Goal: Obtain resource: Download file/media

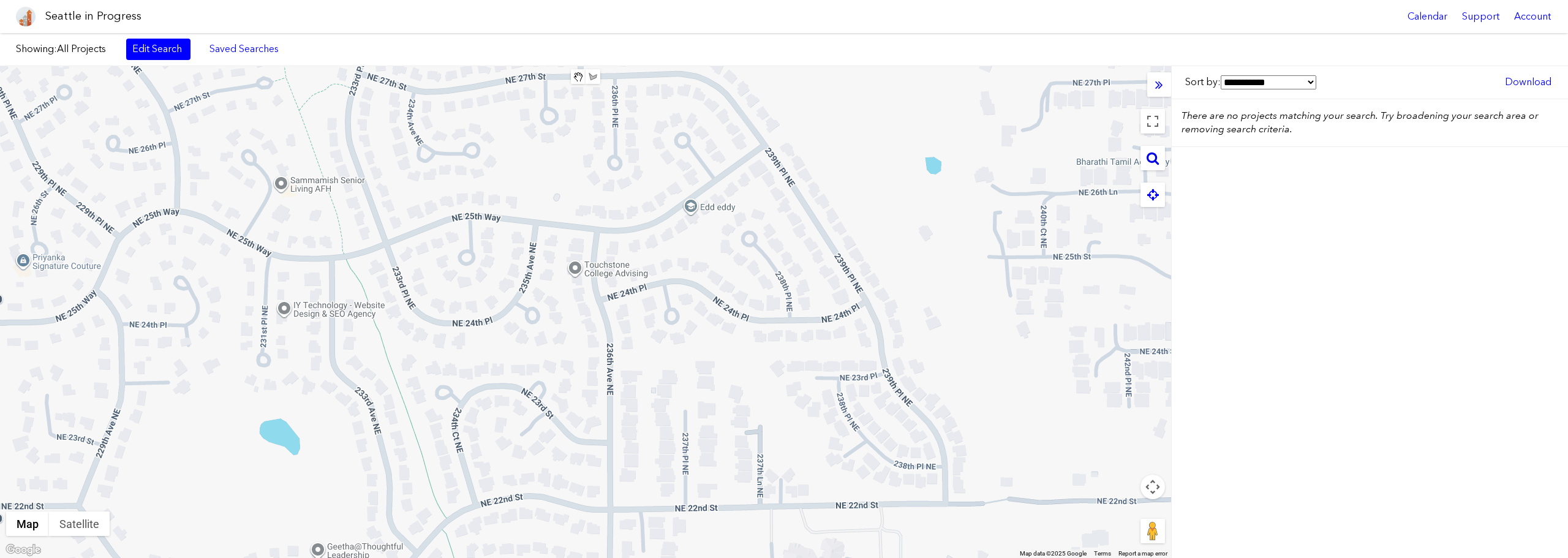
click at [1148, 163] on icon at bounding box center [1153, 158] width 12 height 14
type input "**********"
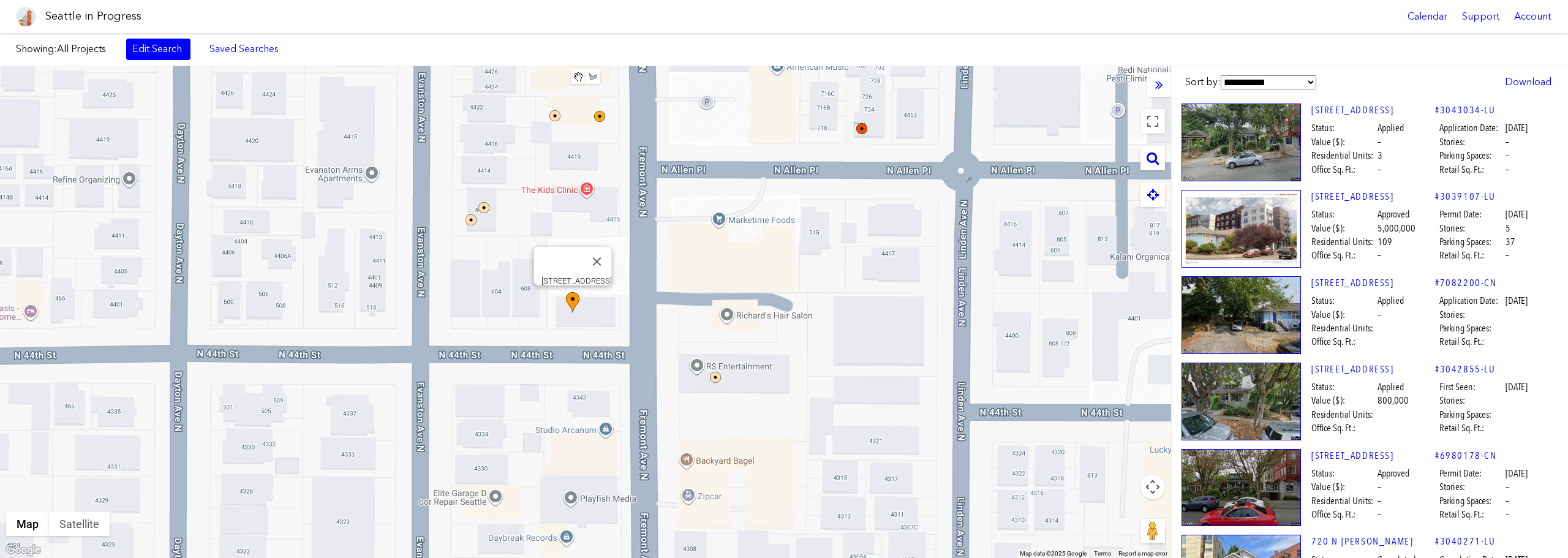
click at [574, 298] on img at bounding box center [573, 303] width 14 height 22
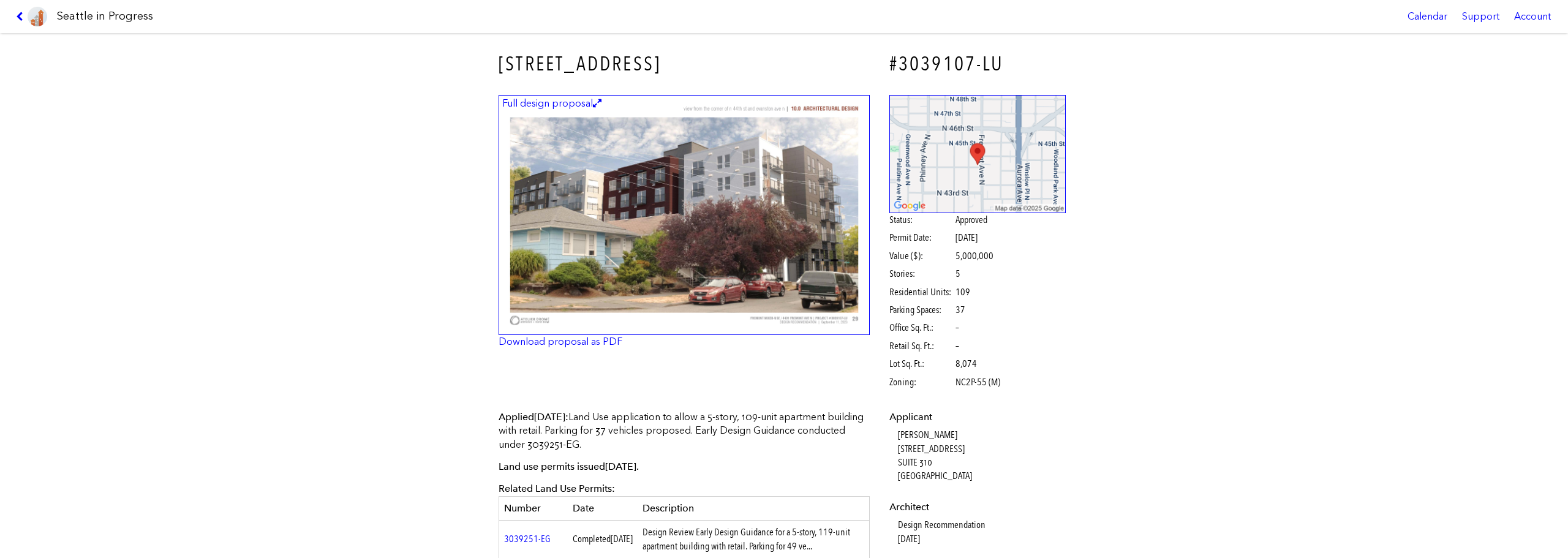
click at [575, 102] on figcaption "Full design proposal" at bounding box center [552, 103] width 103 height 14
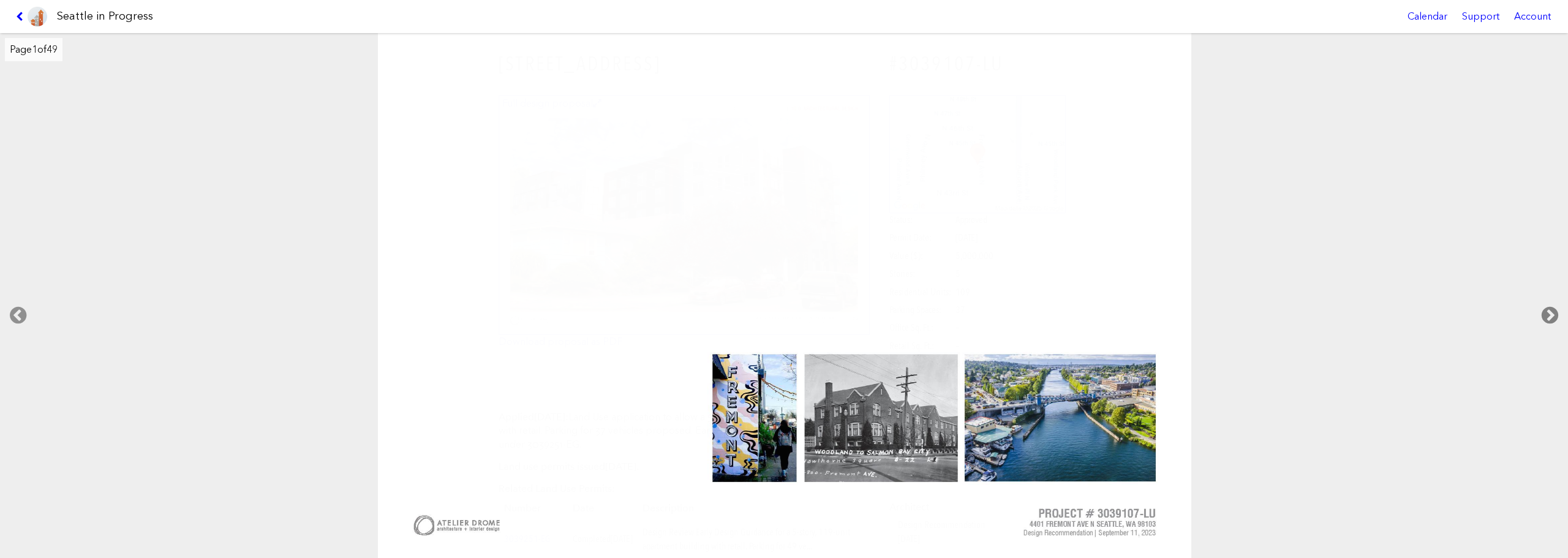
click at [1553, 309] on icon at bounding box center [1550, 315] width 36 height 39
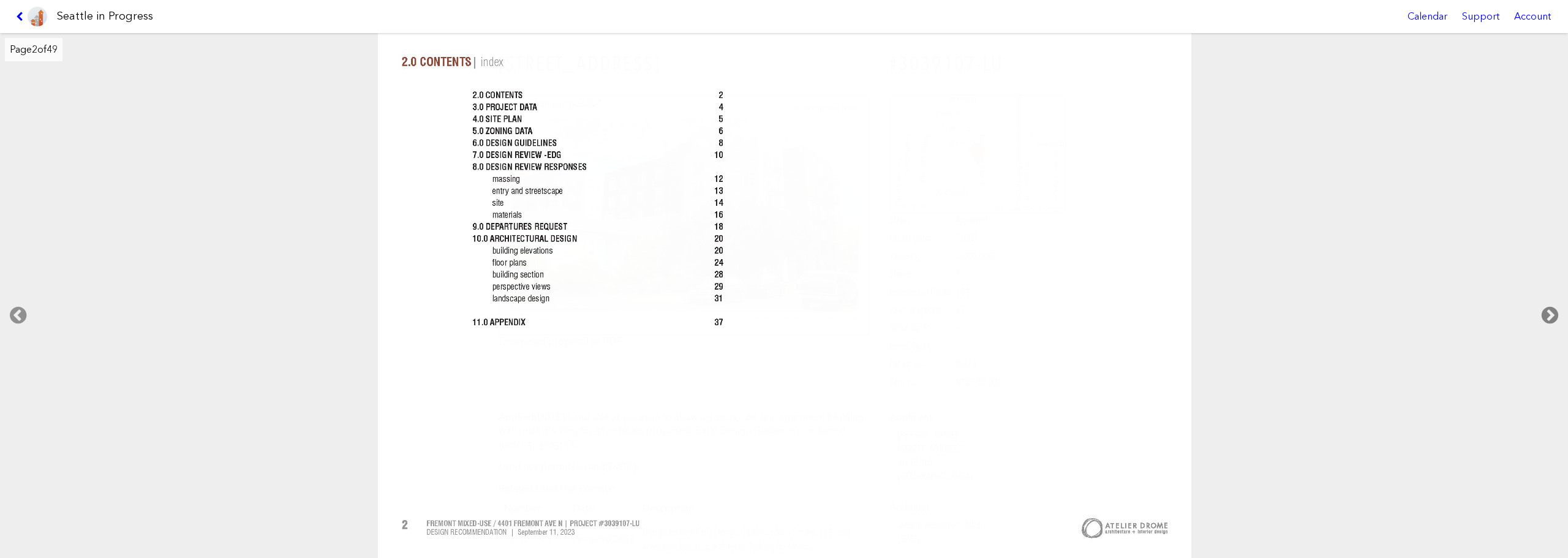
click at [1553, 309] on icon at bounding box center [1550, 315] width 36 height 39
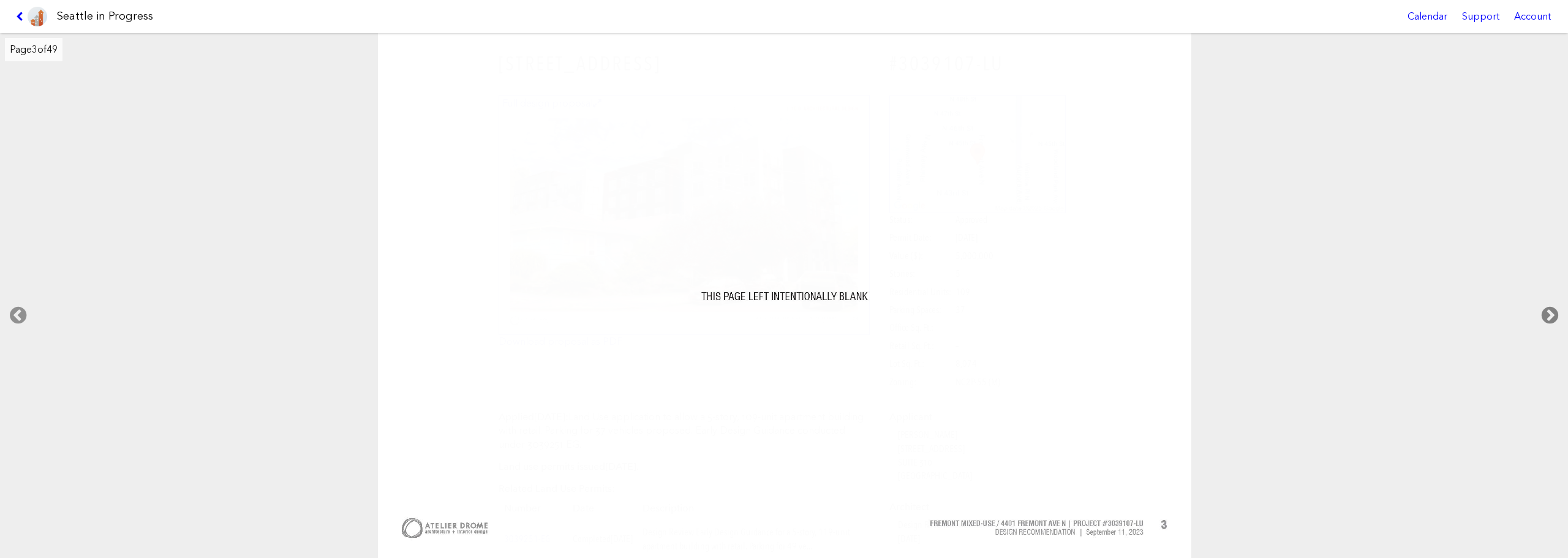
click at [1553, 309] on icon at bounding box center [1550, 315] width 36 height 39
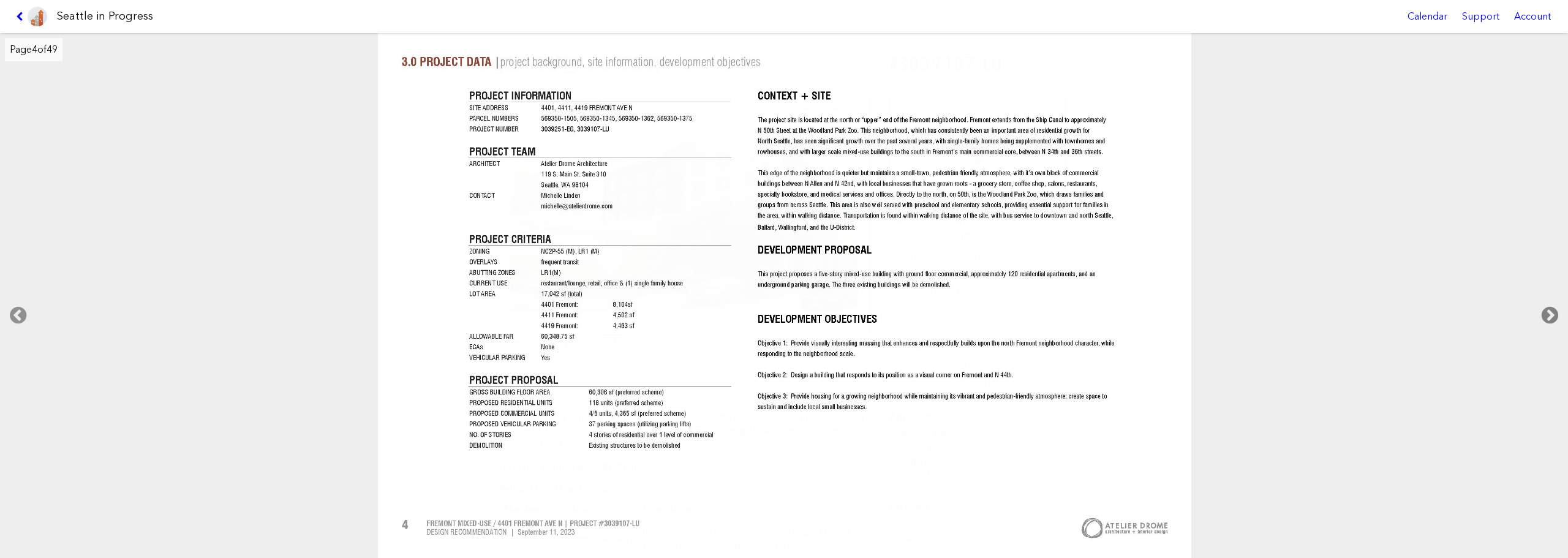
click at [1553, 309] on icon at bounding box center [1550, 315] width 36 height 39
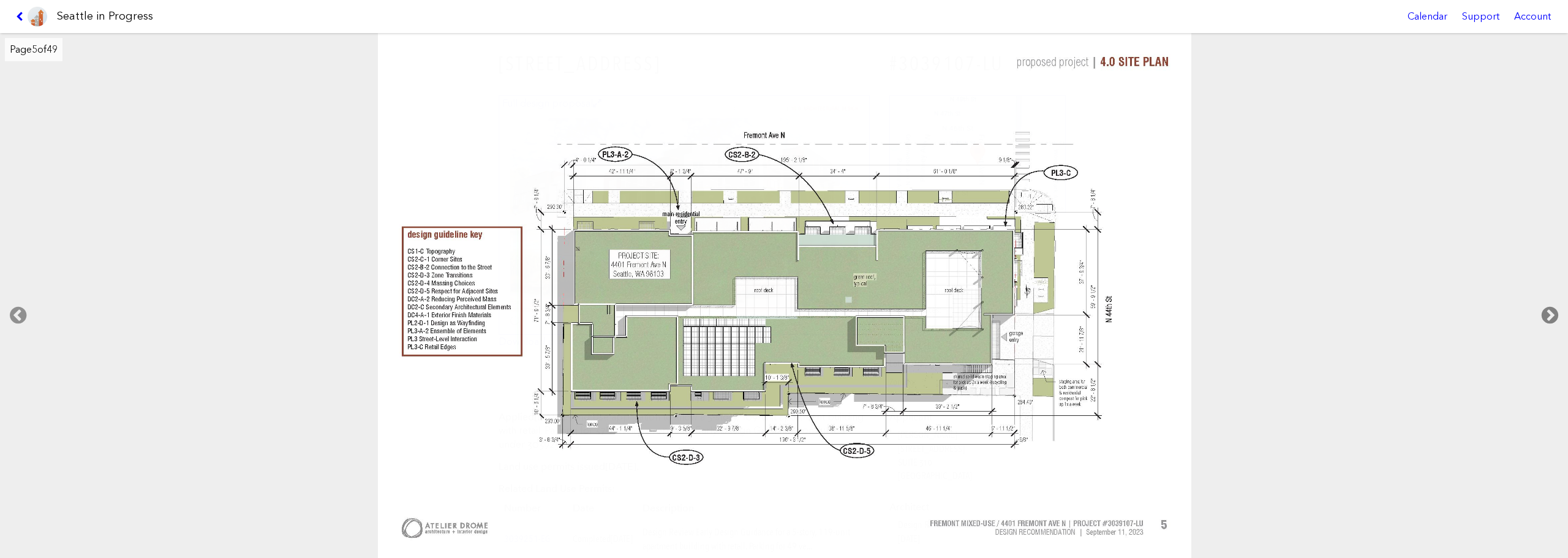
click at [1553, 309] on icon at bounding box center [1550, 315] width 36 height 39
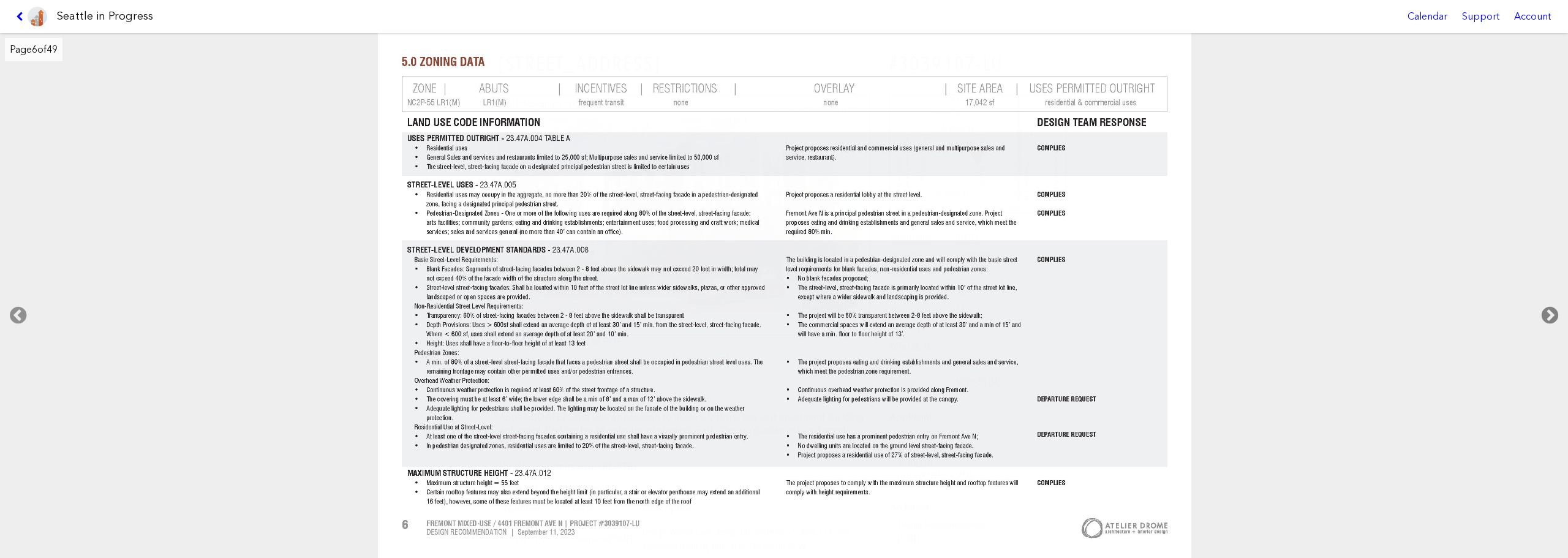
click at [1553, 309] on icon at bounding box center [1550, 315] width 36 height 39
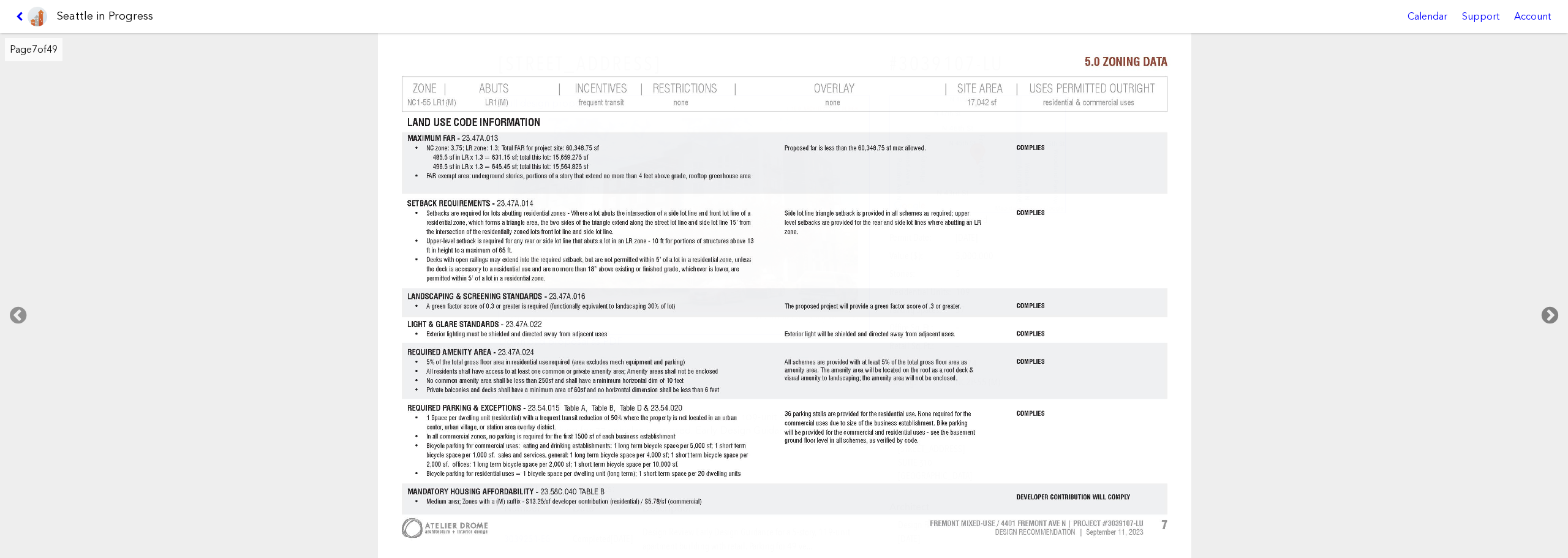
click at [1553, 309] on icon at bounding box center [1550, 315] width 36 height 39
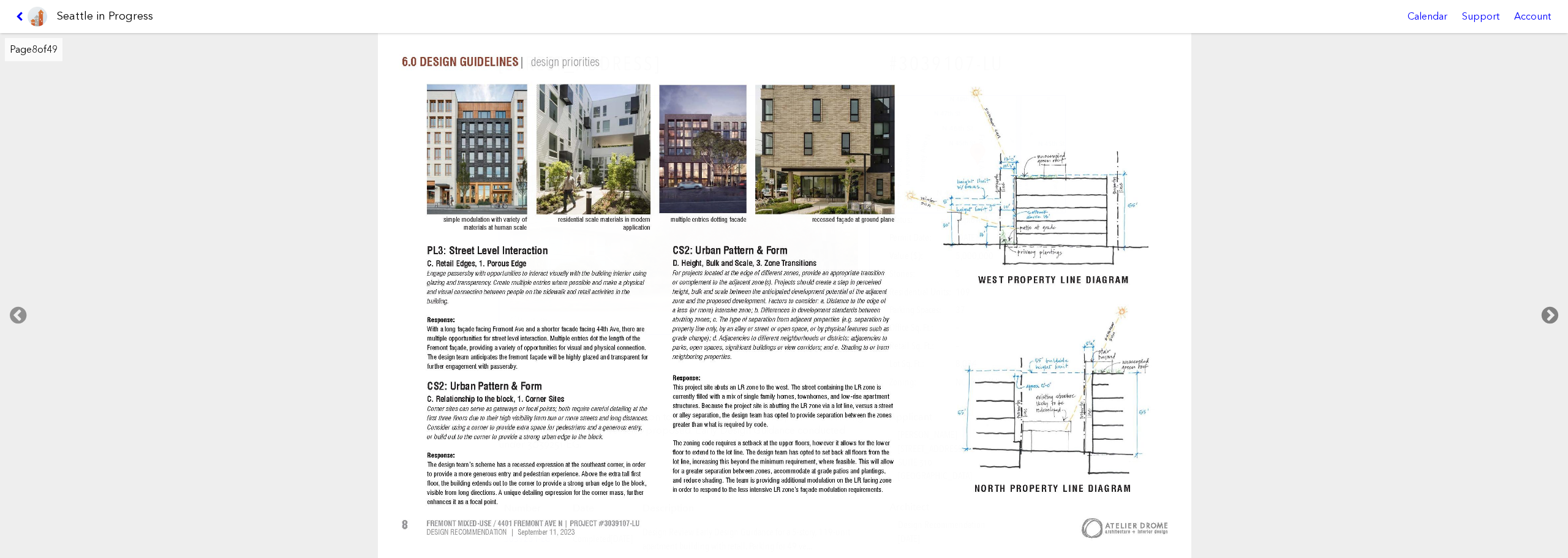
click at [1553, 309] on icon at bounding box center [1550, 315] width 36 height 39
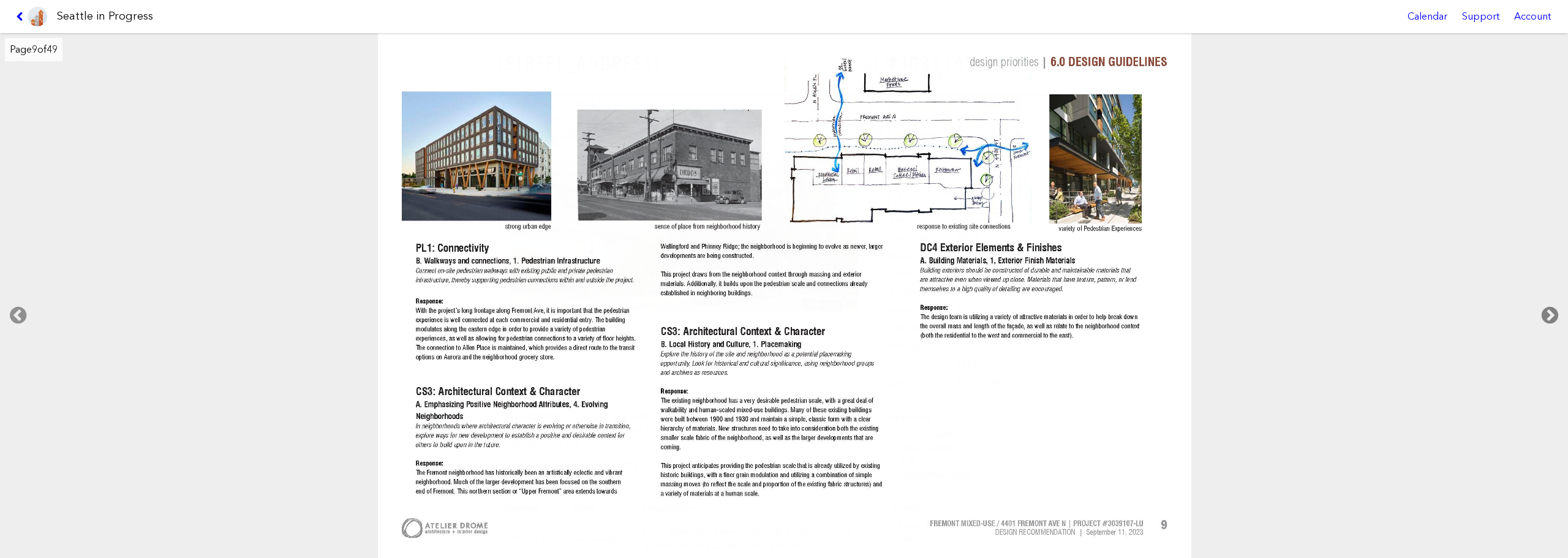
click at [1553, 309] on icon at bounding box center [1550, 315] width 36 height 39
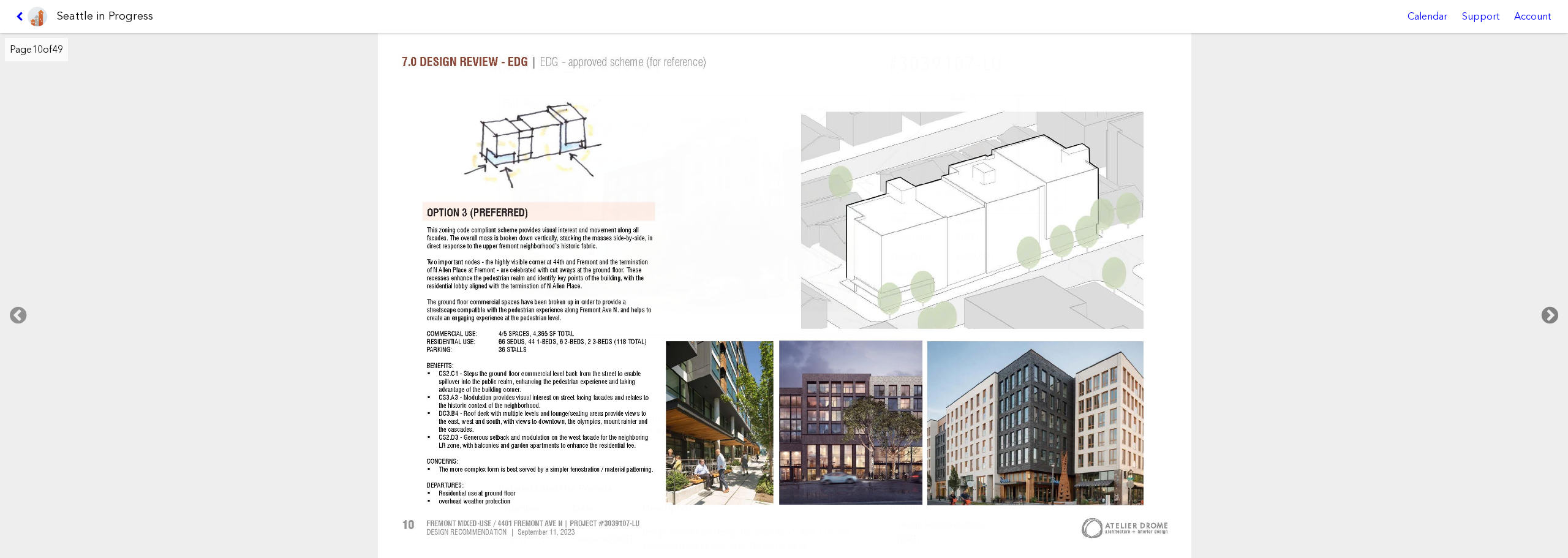
click at [1553, 309] on icon at bounding box center [1550, 315] width 36 height 39
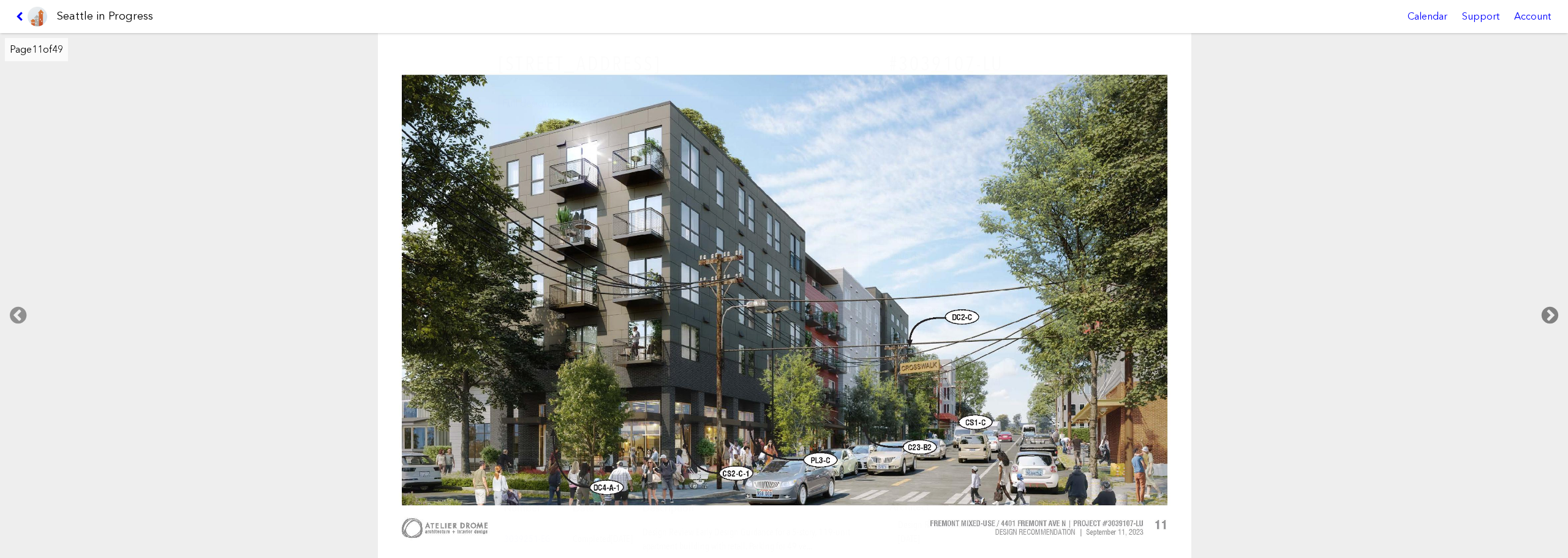
click at [1553, 309] on icon at bounding box center [1550, 315] width 36 height 39
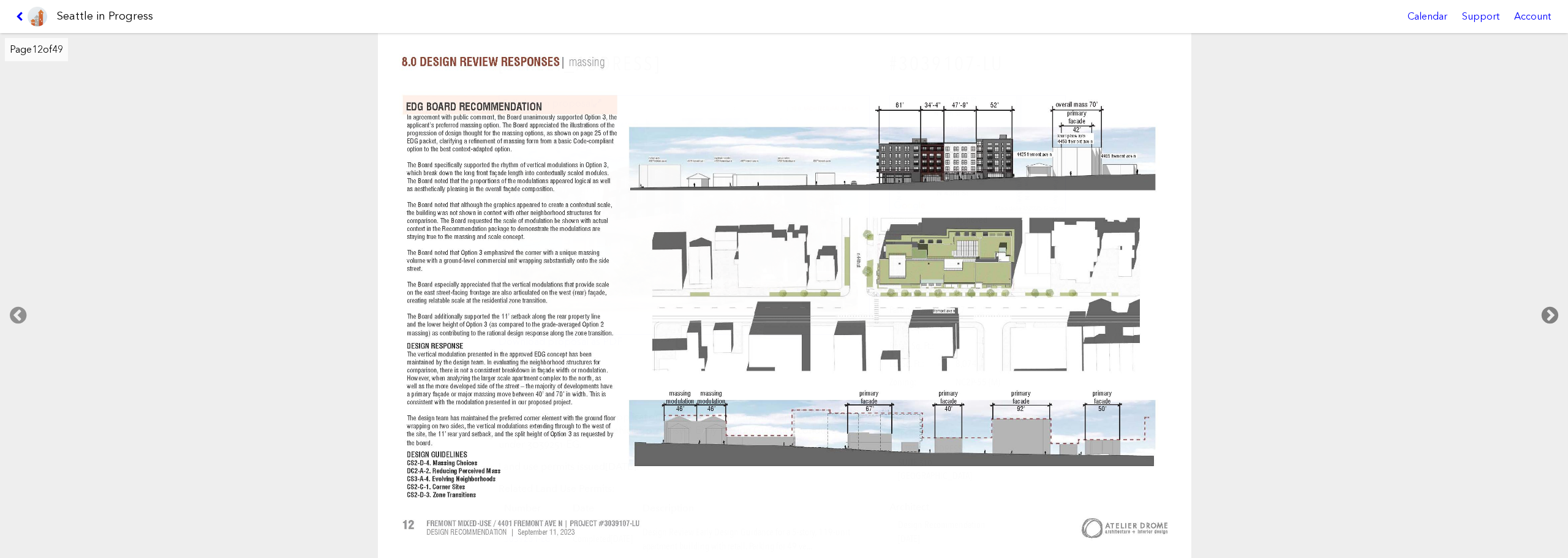
click at [1553, 309] on icon at bounding box center [1550, 315] width 36 height 39
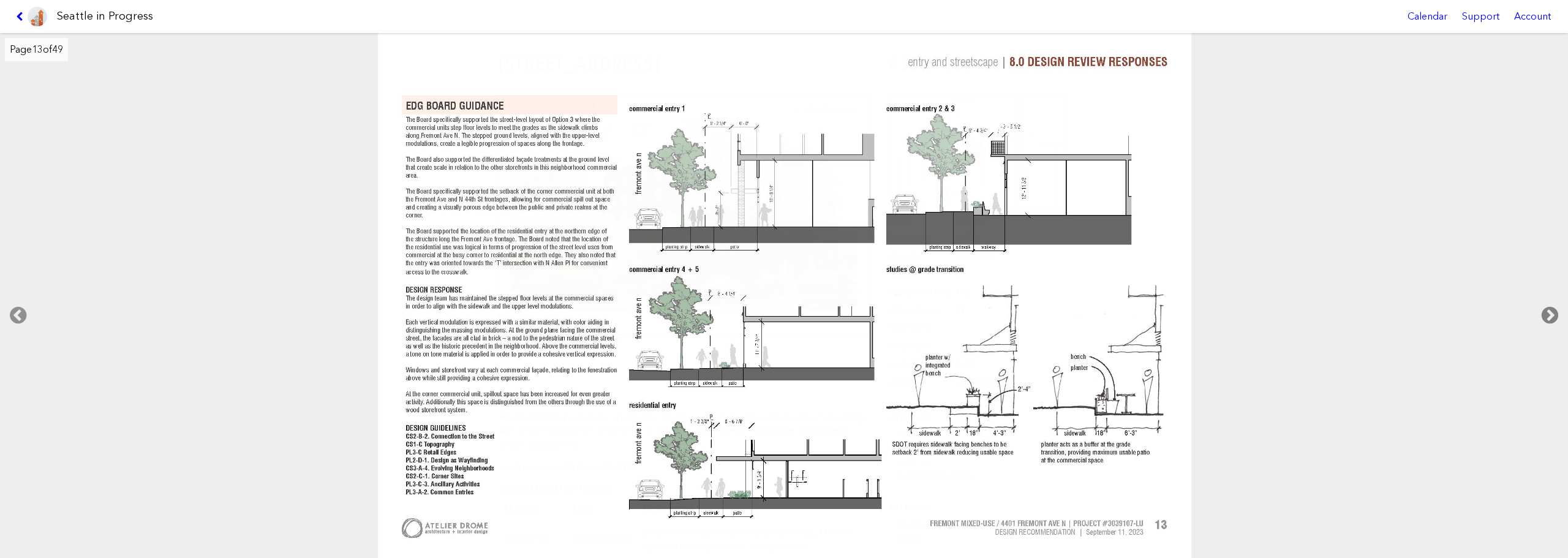
click at [1553, 309] on icon at bounding box center [1550, 315] width 36 height 39
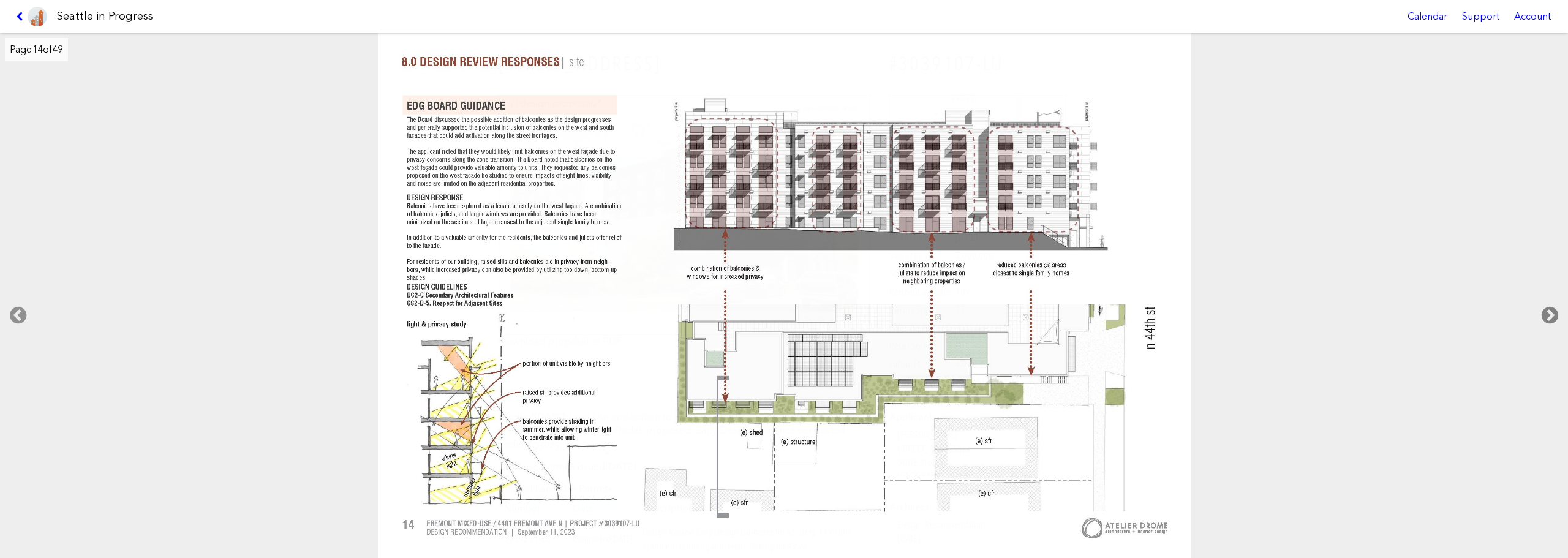
click at [1553, 309] on icon at bounding box center [1550, 315] width 36 height 39
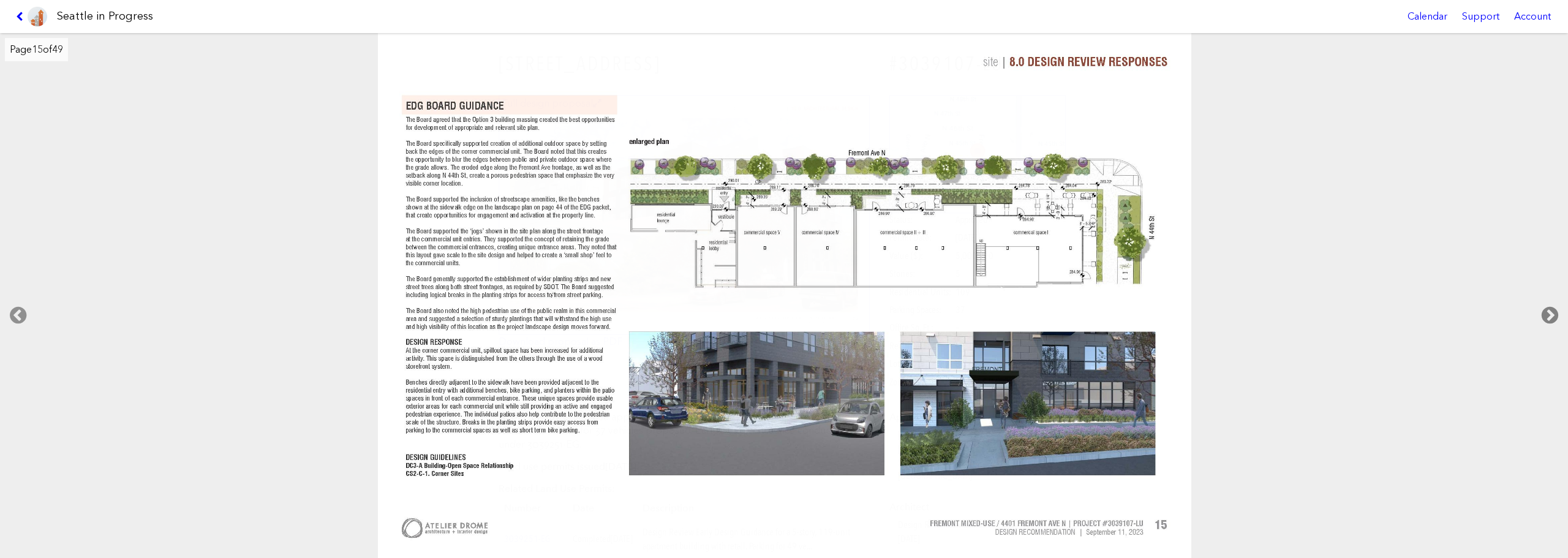
click at [1553, 309] on icon at bounding box center [1550, 315] width 36 height 39
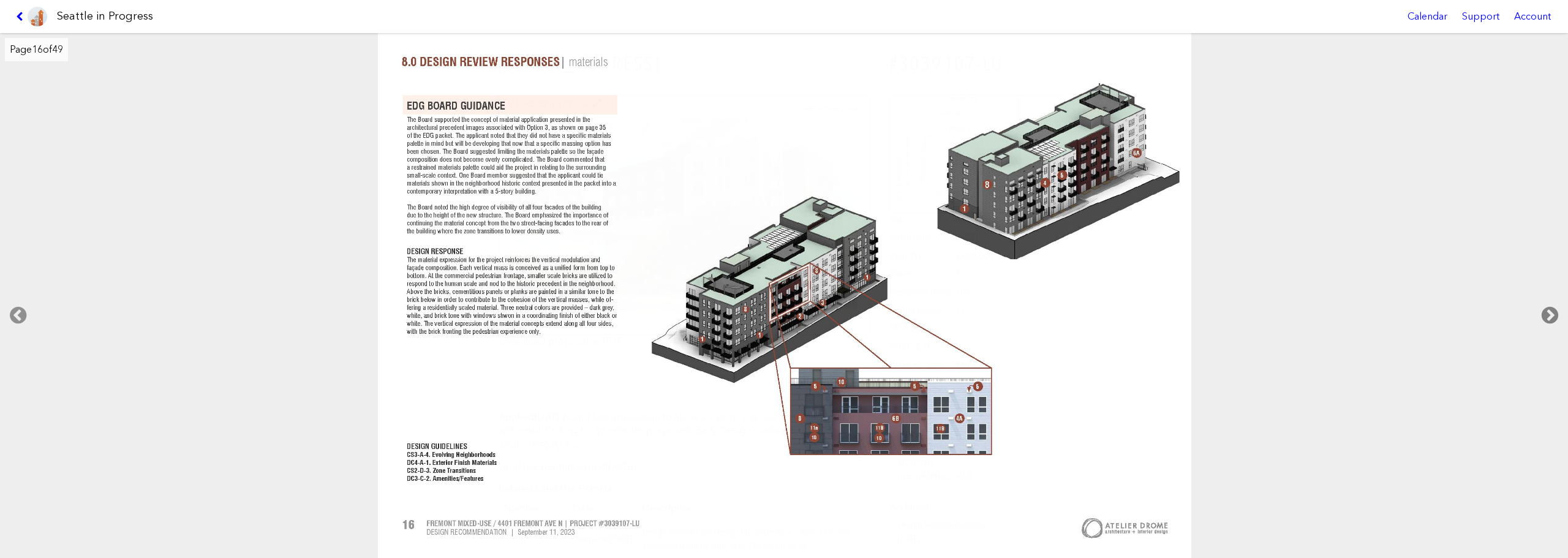
click at [1553, 309] on icon at bounding box center [1550, 315] width 36 height 39
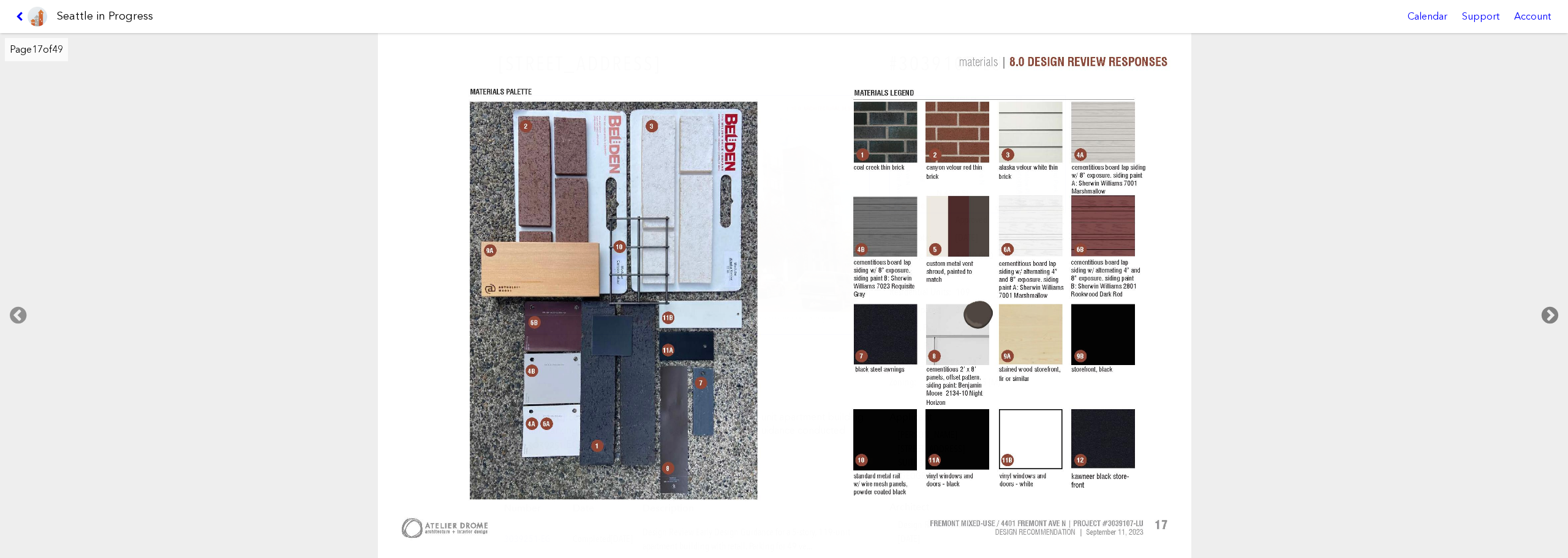
click at [1553, 309] on icon at bounding box center [1550, 315] width 36 height 39
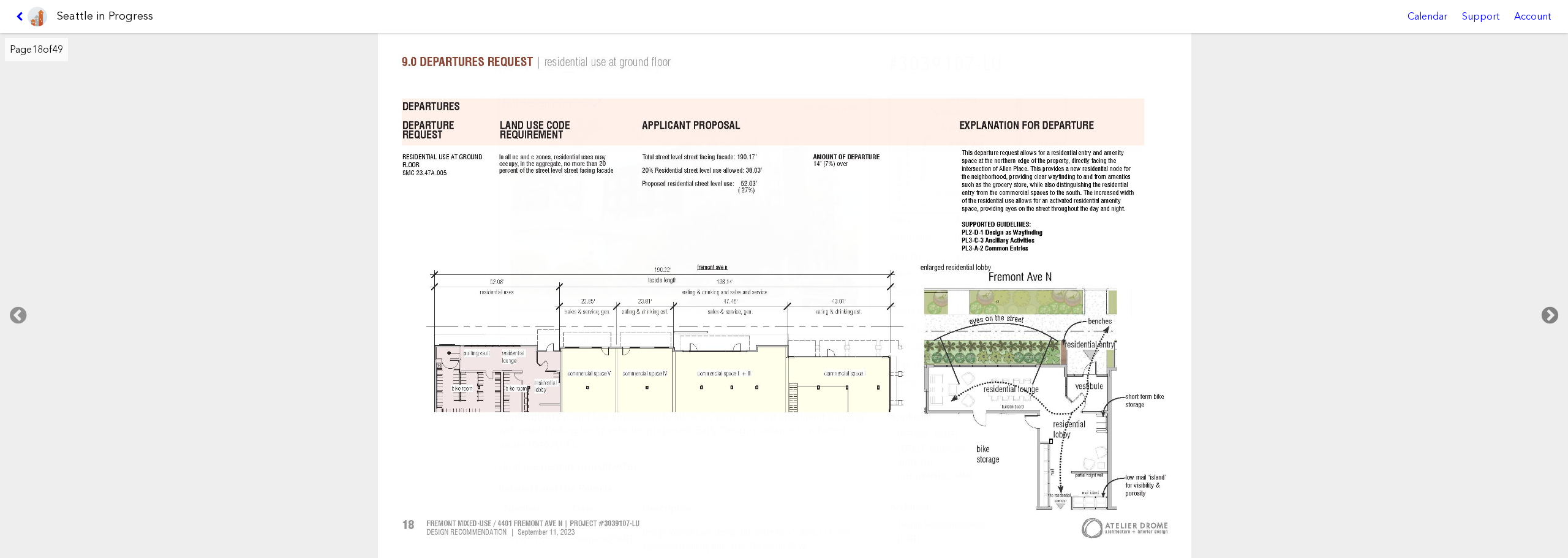
click at [1553, 309] on icon at bounding box center [1550, 315] width 36 height 39
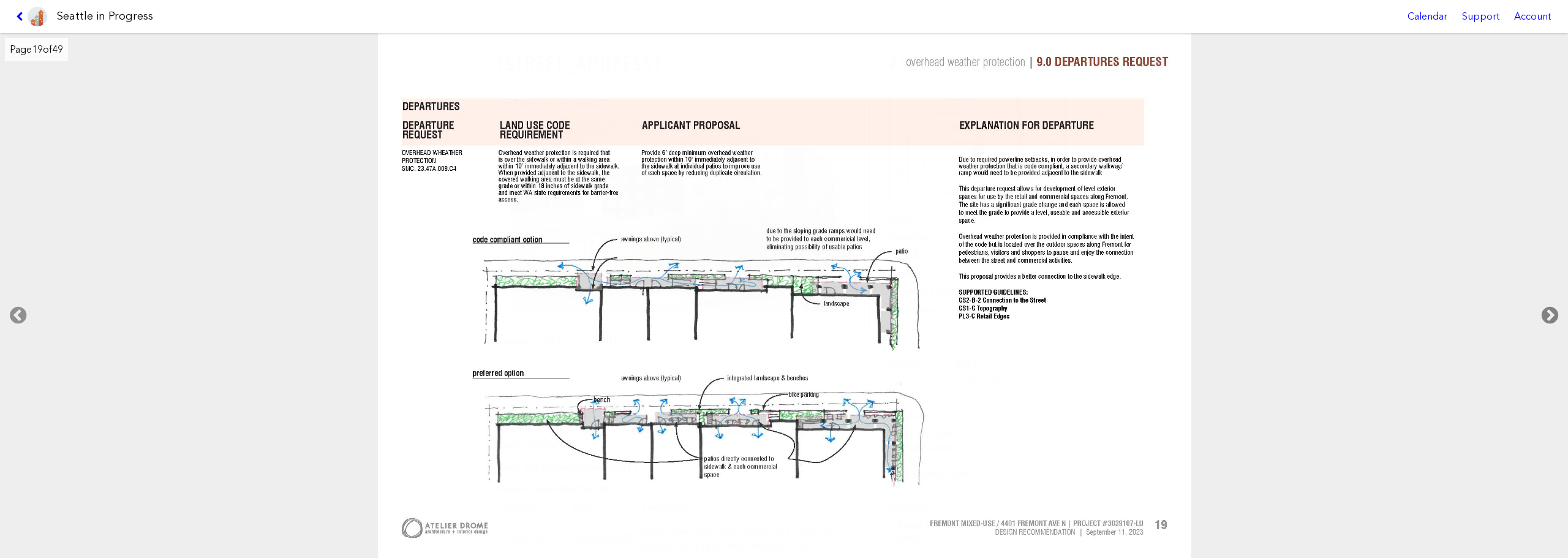
click at [1553, 309] on icon at bounding box center [1550, 315] width 36 height 39
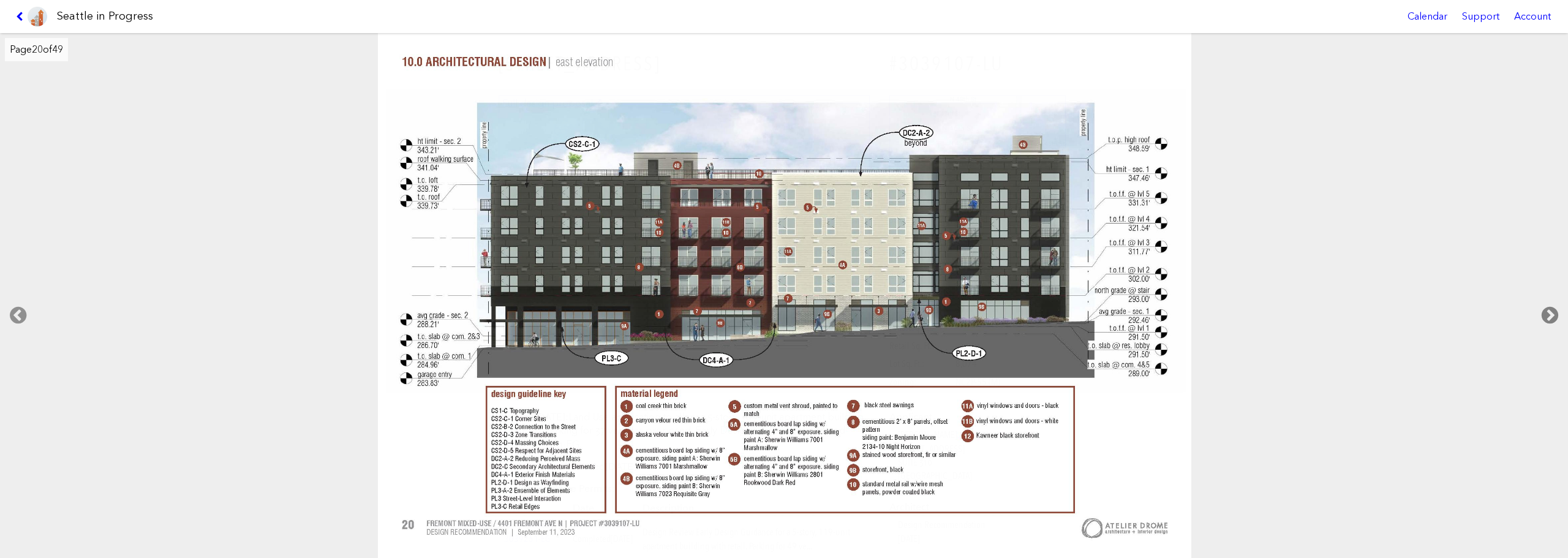
click at [1553, 309] on icon at bounding box center [1550, 315] width 36 height 39
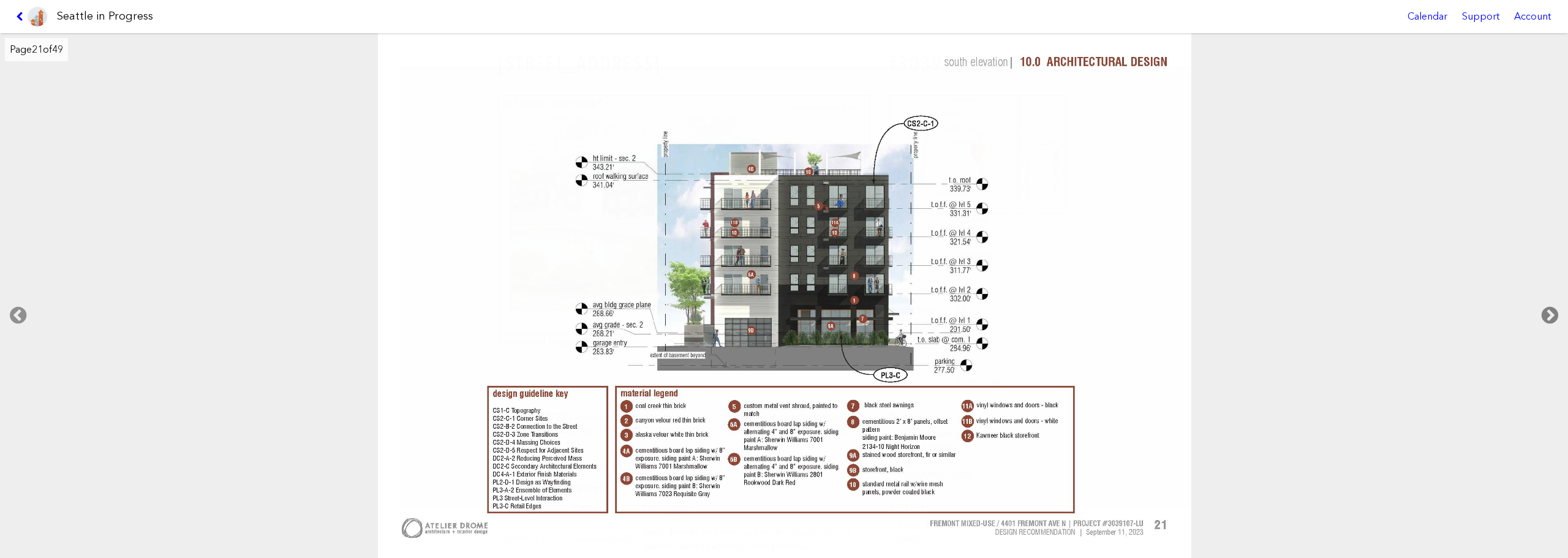
click at [1553, 309] on icon at bounding box center [1550, 315] width 36 height 39
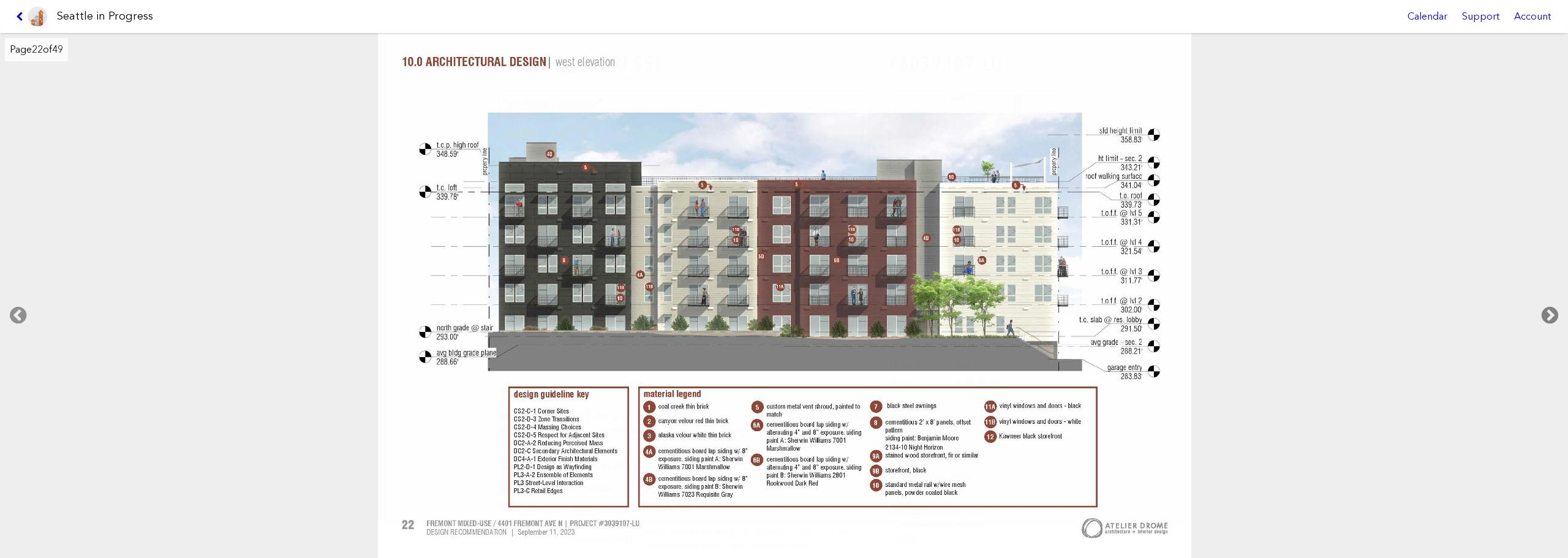
click at [1553, 309] on icon at bounding box center [1550, 315] width 36 height 39
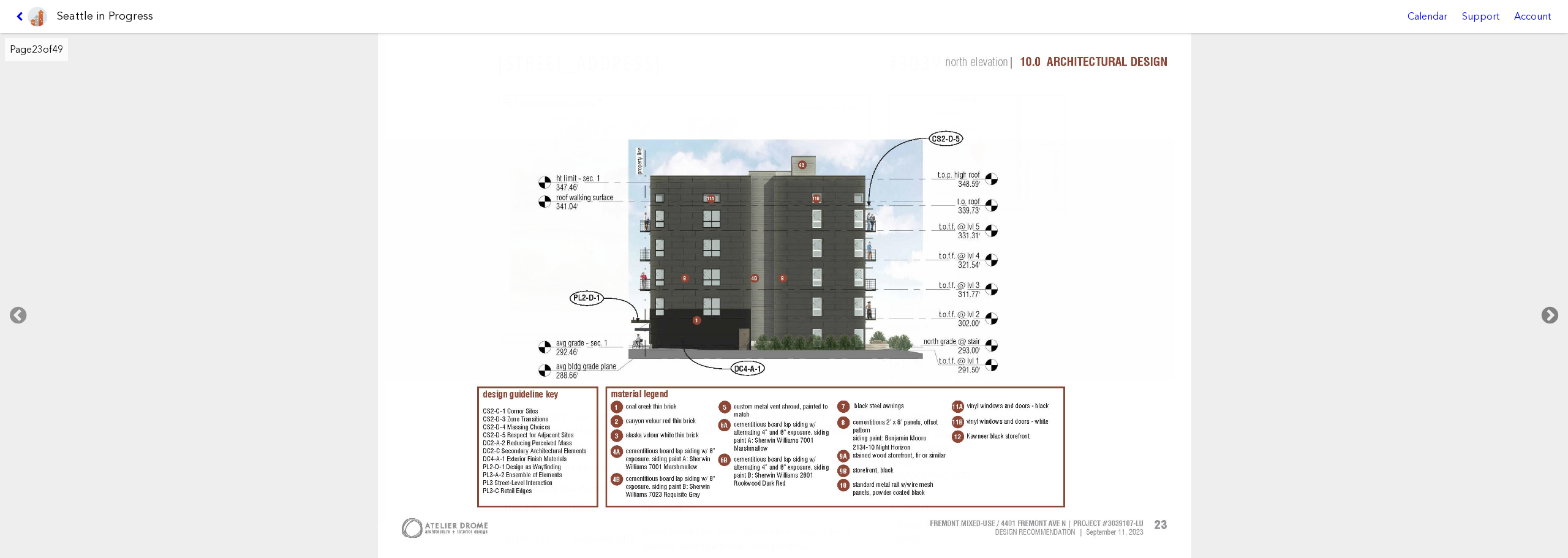
click at [1553, 309] on icon at bounding box center [1550, 315] width 36 height 39
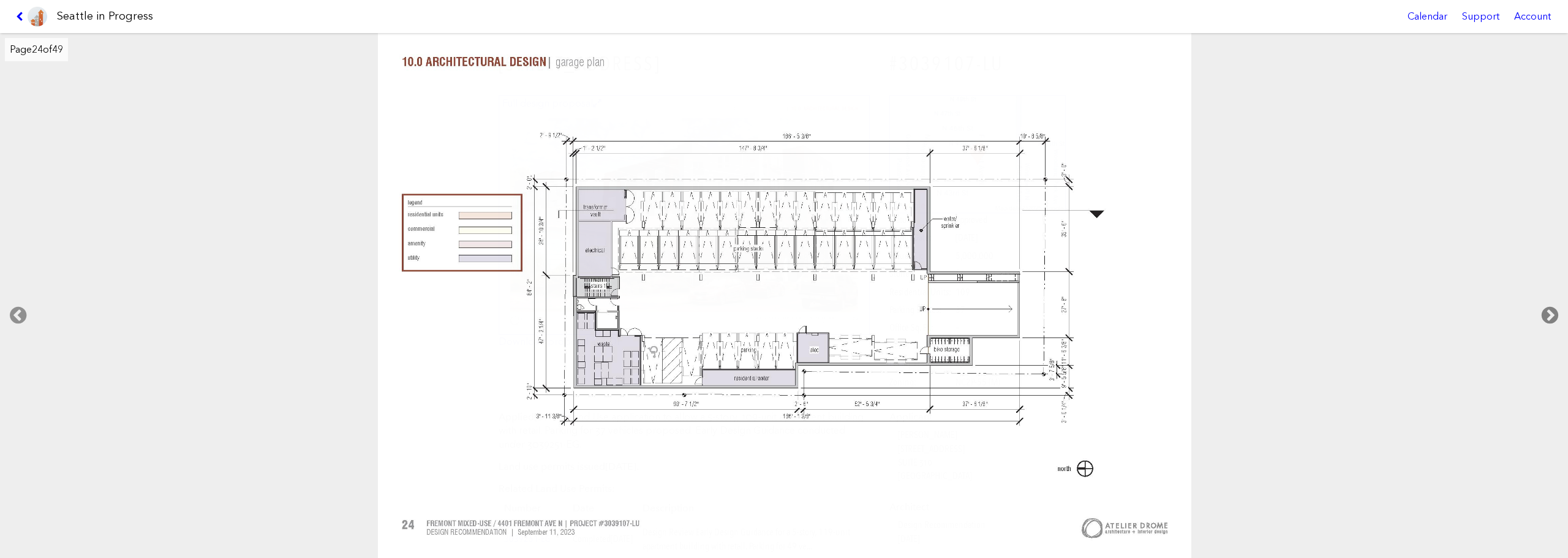
click at [1553, 309] on icon at bounding box center [1550, 315] width 36 height 39
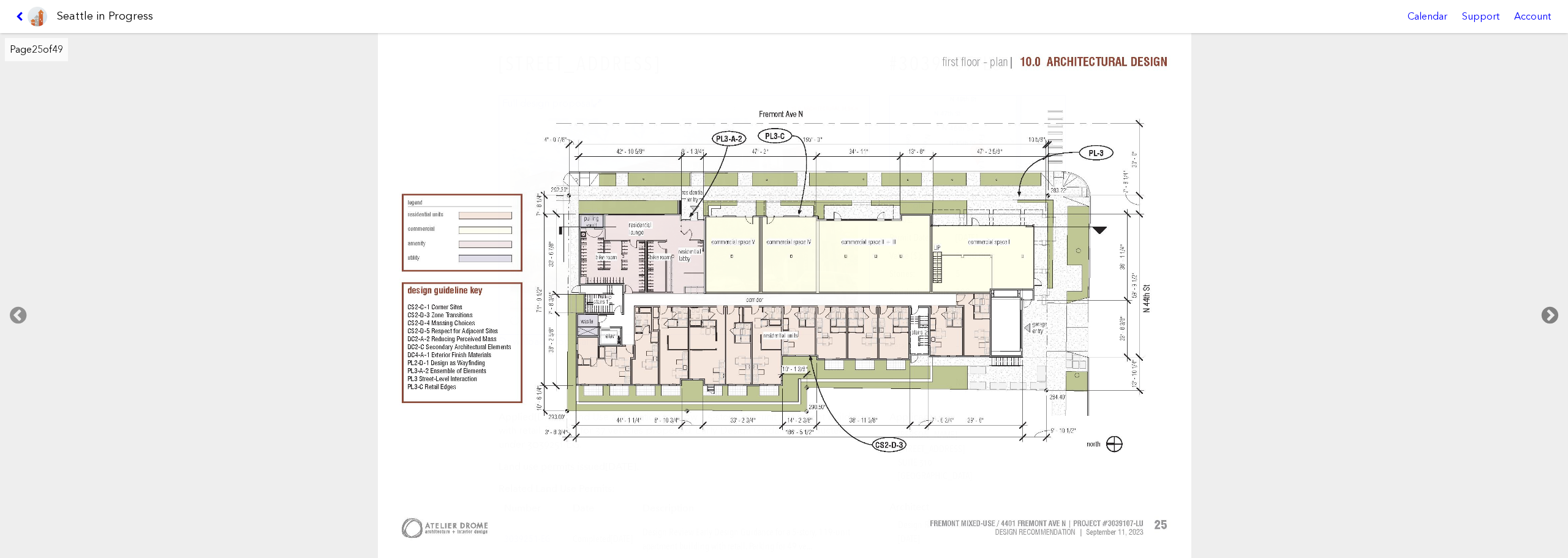
click at [1553, 309] on icon at bounding box center [1550, 315] width 36 height 39
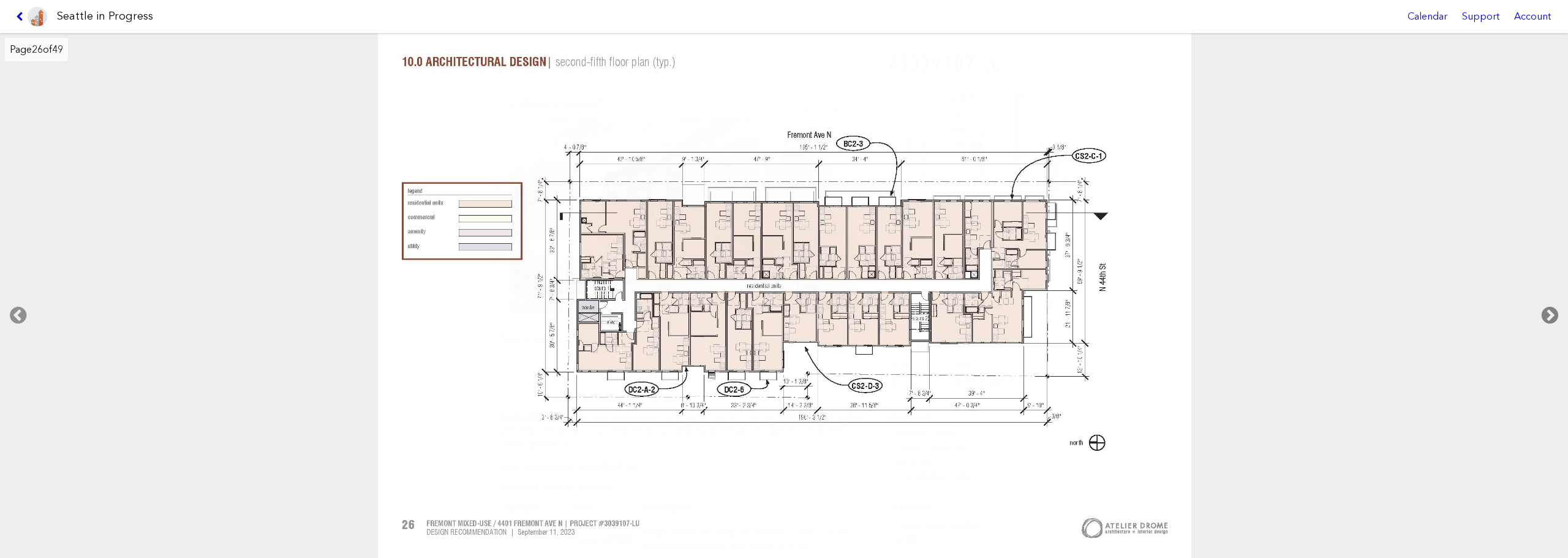
click at [1553, 309] on icon at bounding box center [1550, 315] width 36 height 39
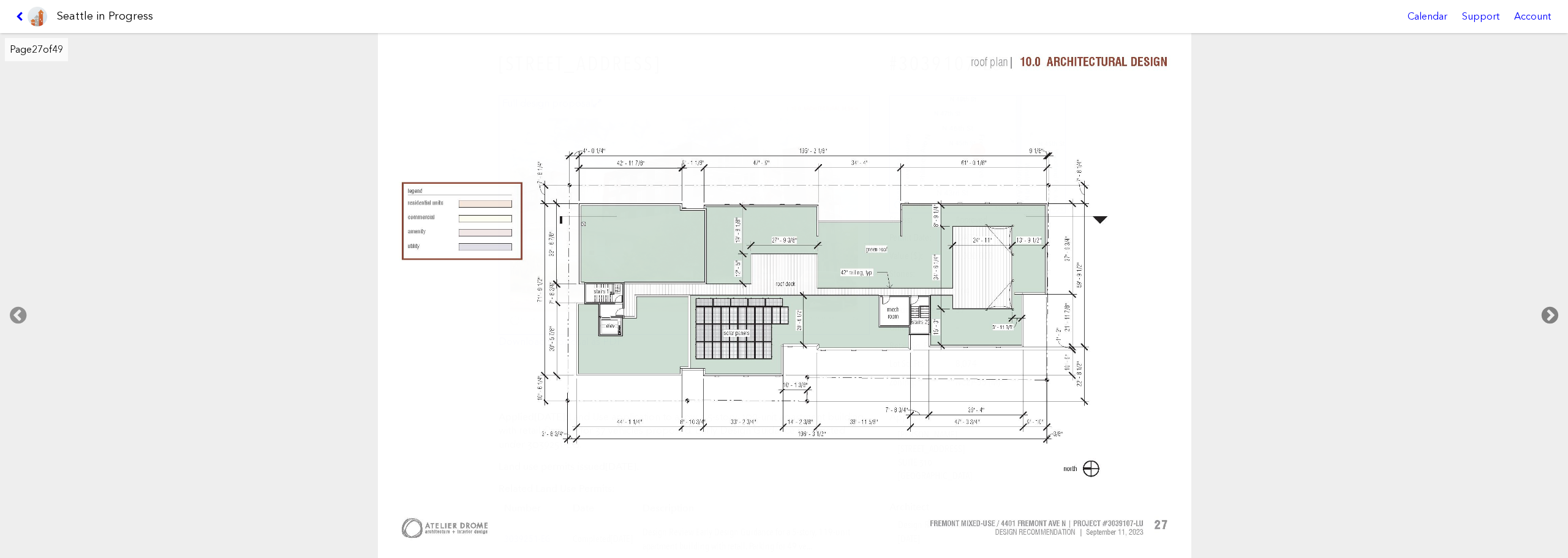
click at [1553, 309] on icon at bounding box center [1550, 315] width 36 height 39
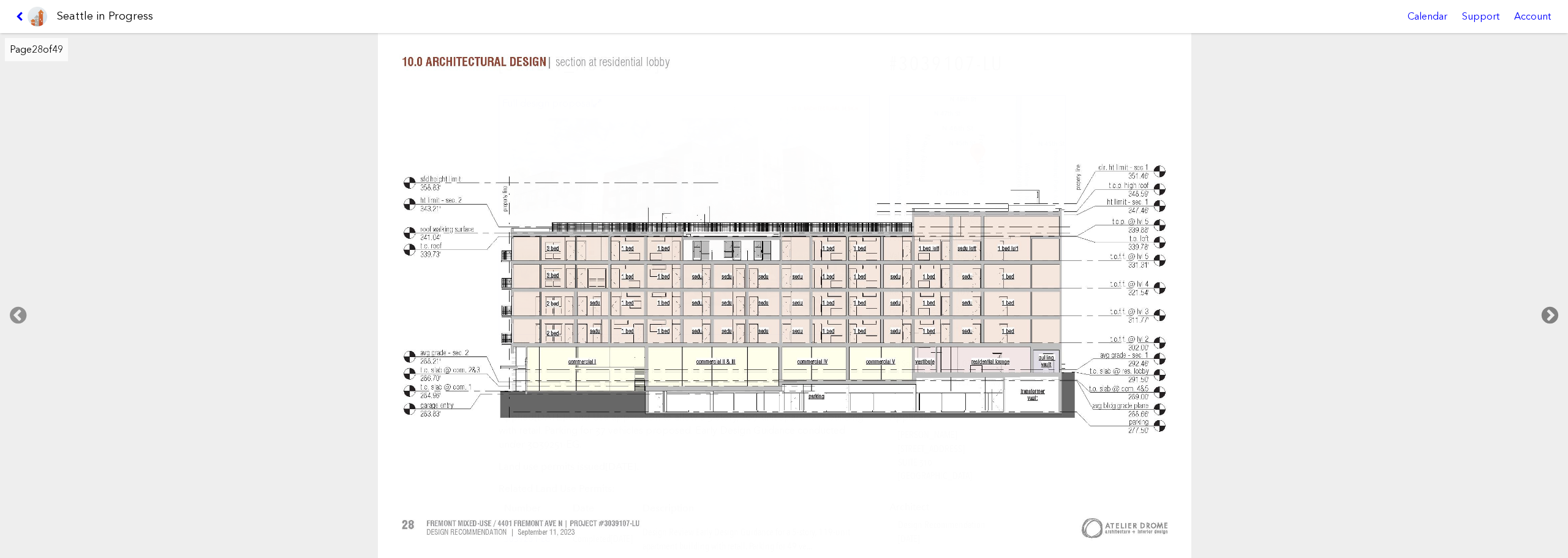
click at [1553, 309] on icon at bounding box center [1550, 315] width 36 height 39
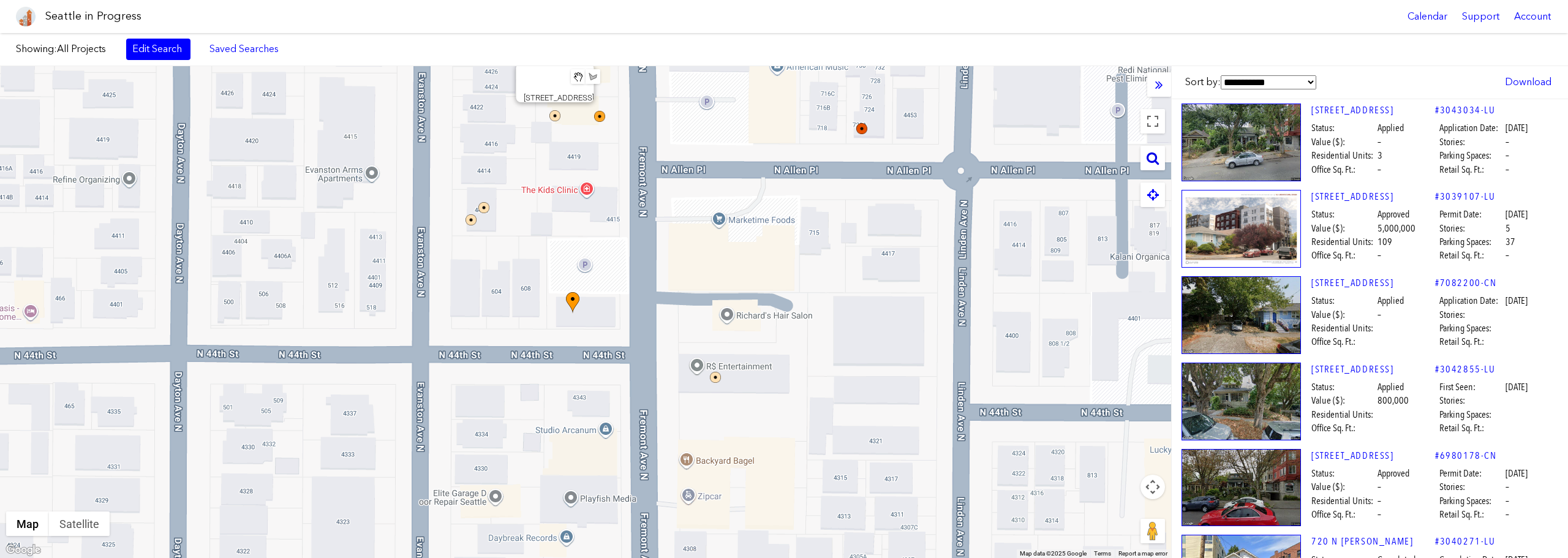
click at [1151, 170] on div at bounding box center [1153, 158] width 24 height 24
click at [1153, 153] on icon at bounding box center [1153, 158] width 12 height 14
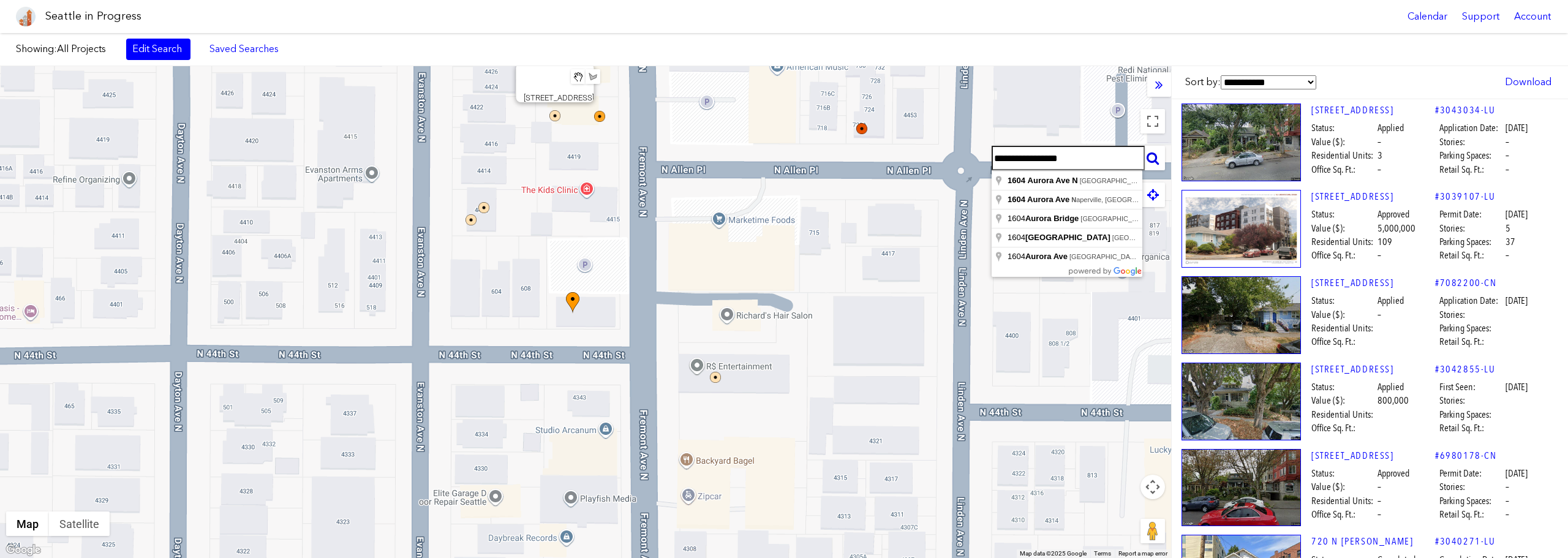
type input "**********"
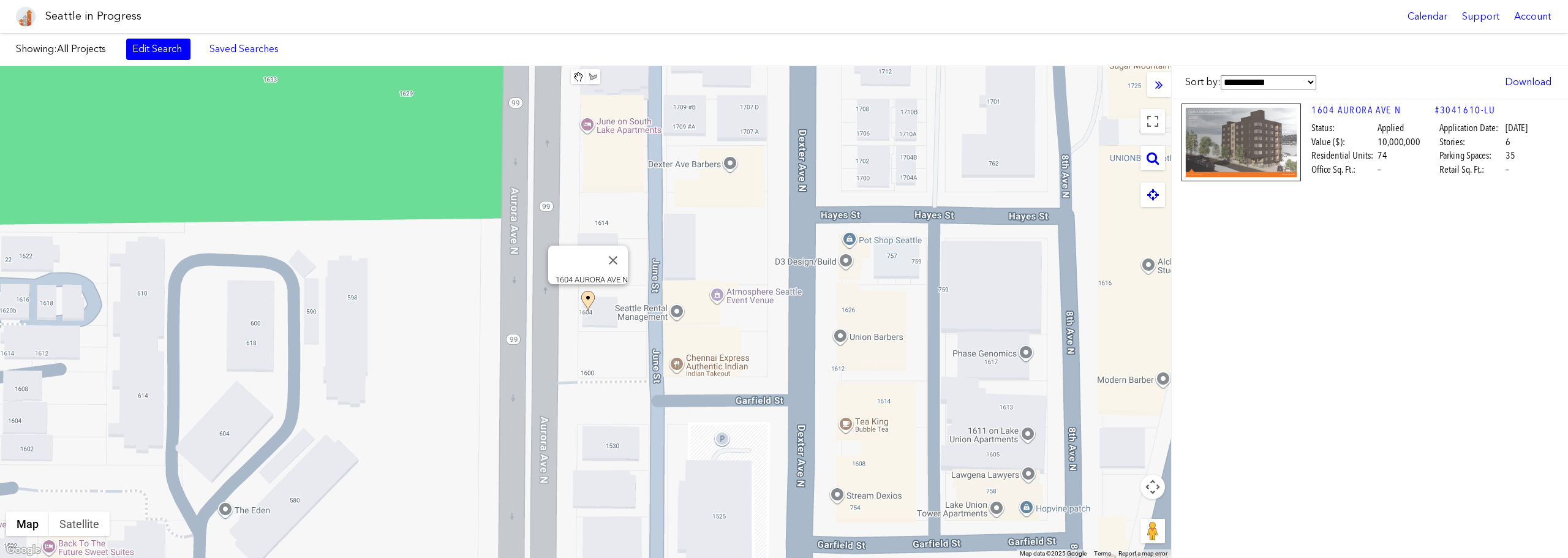
click at [584, 299] on img at bounding box center [588, 302] width 14 height 22
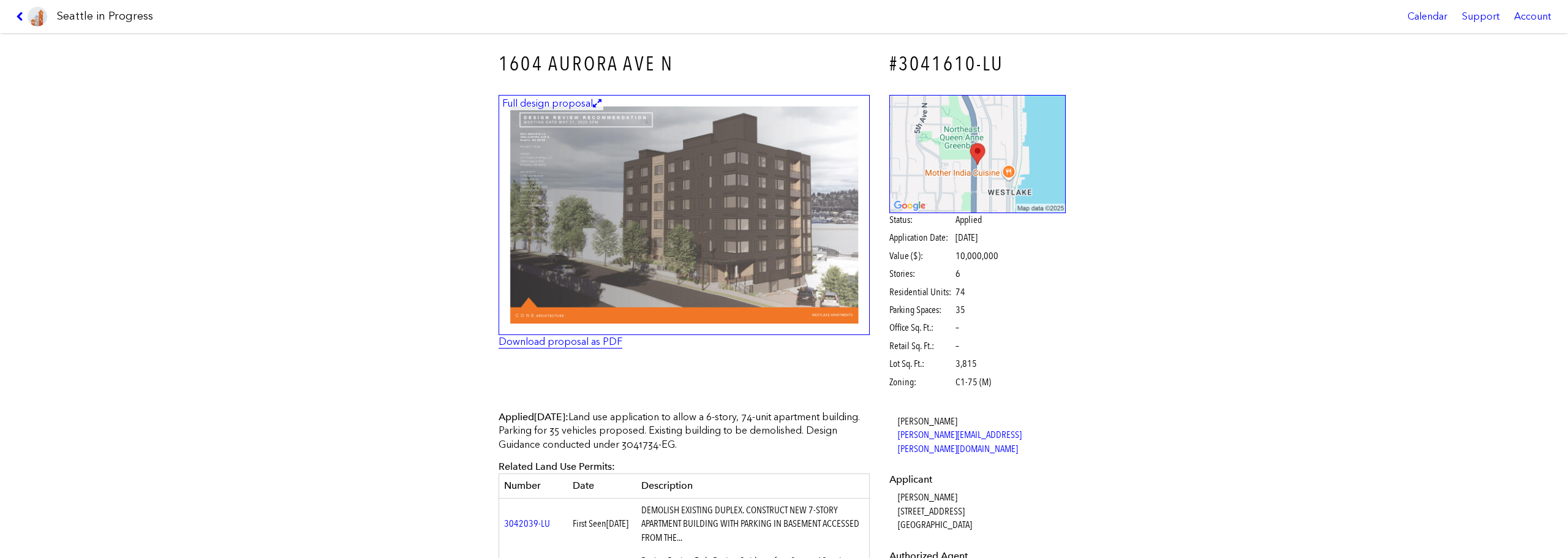
click at [607, 338] on link "Download proposal as PDF" at bounding box center [560, 341] width 124 height 11
